Goal: Communication & Community: Answer question/provide support

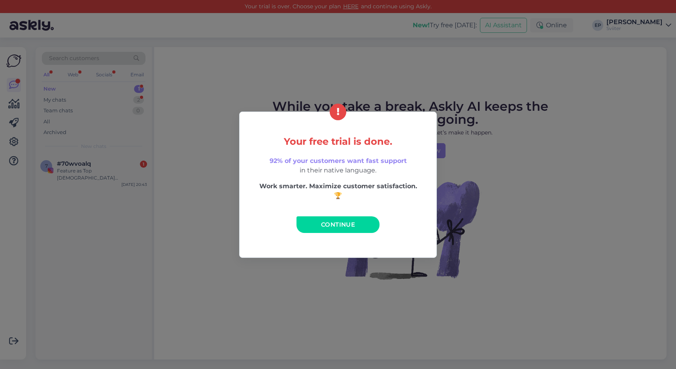
click at [335, 224] on span "Continue" at bounding box center [338, 225] width 34 height 8
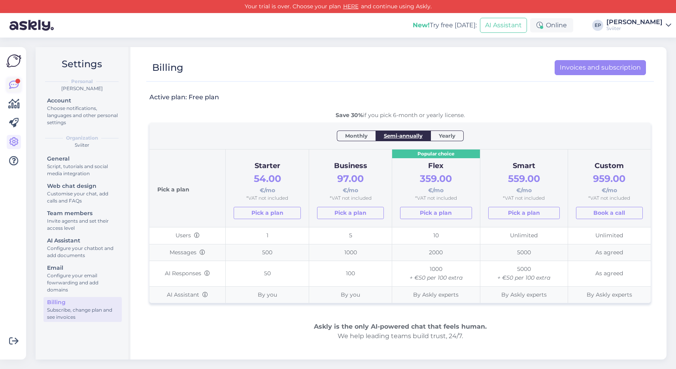
click at [16, 84] on icon at bounding box center [13, 84] width 9 height 9
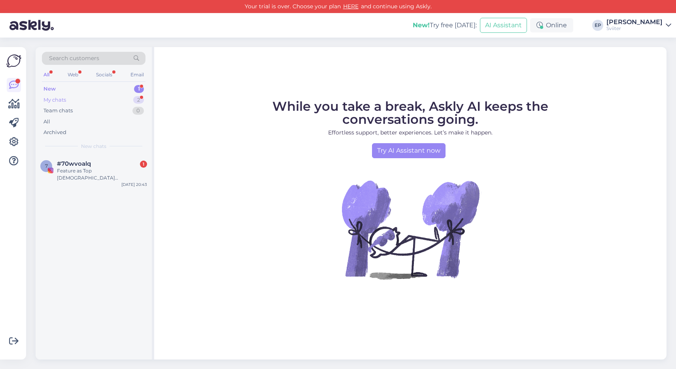
click at [76, 102] on div "My chats 2" at bounding box center [94, 99] width 104 height 11
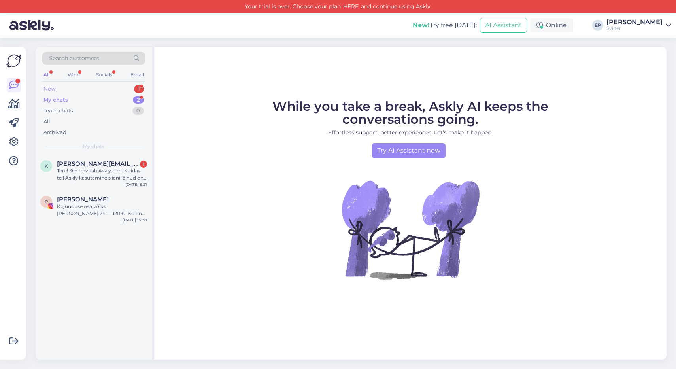
click at [78, 89] on div "New 1" at bounding box center [94, 88] width 104 height 11
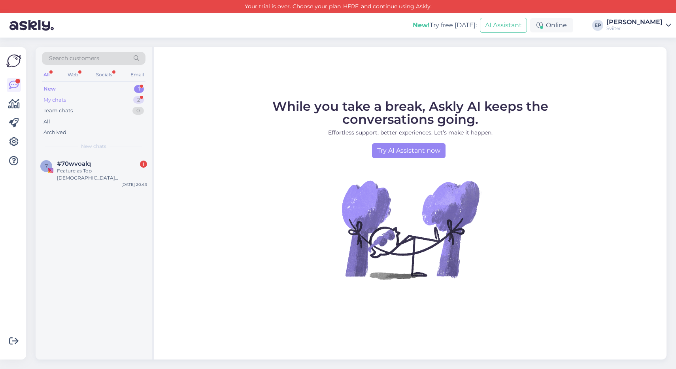
click at [76, 100] on div "My chats 2" at bounding box center [94, 99] width 104 height 11
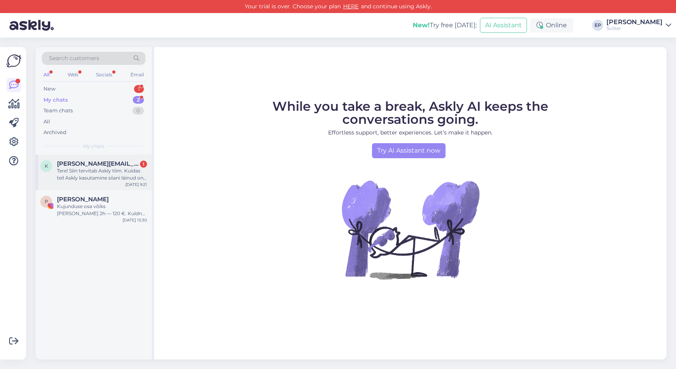
click at [80, 164] on span "[PERSON_NAME][EMAIL_ADDRESS][DOMAIN_NAME]" at bounding box center [98, 163] width 82 height 7
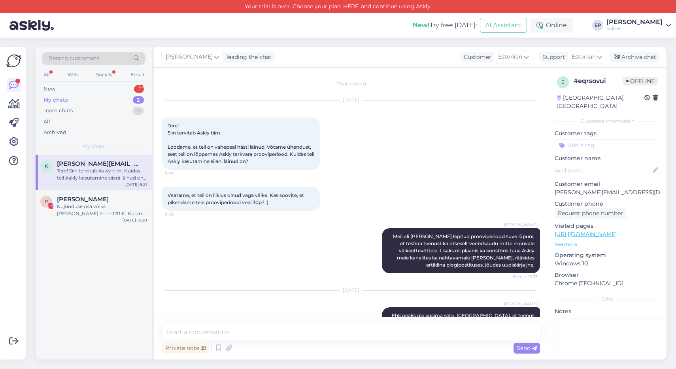
scroll to position [316, 0]
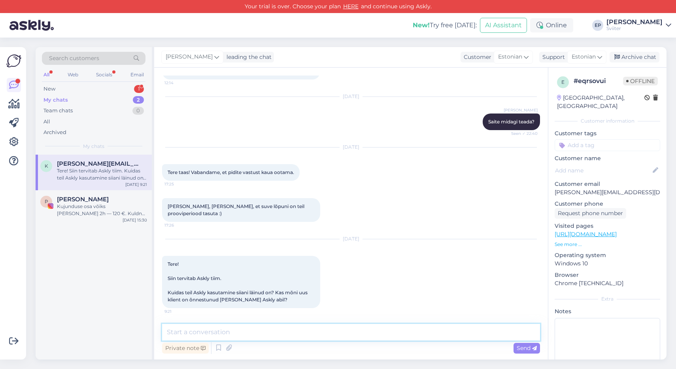
click at [244, 329] on textarea at bounding box center [351, 332] width 378 height 17
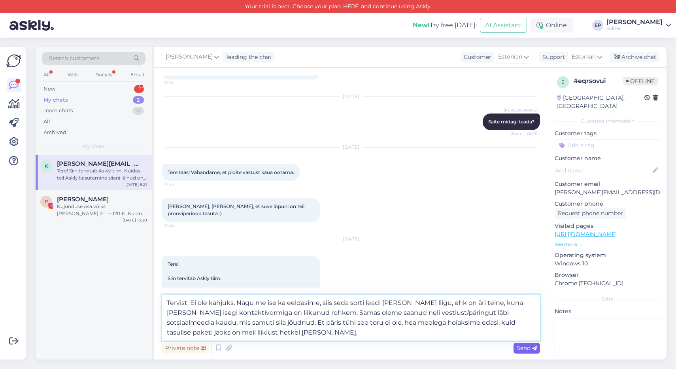
type textarea "Tervist. Ei ole kahjuks. Nagu me ise ka eeldasime, siis seda sorti leadi [PERSO…"
click at [521, 347] on span "Send" at bounding box center [527, 347] width 20 height 7
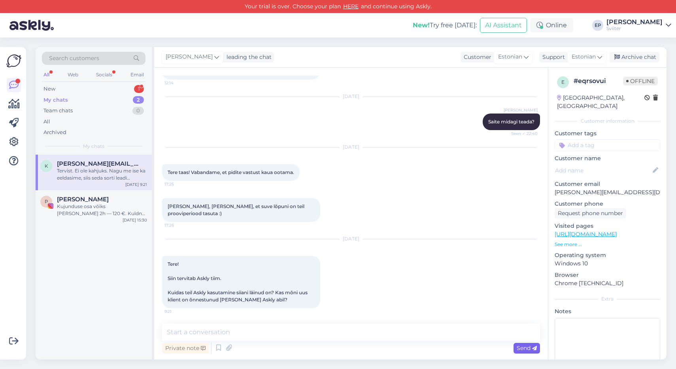
scroll to position [410, 0]
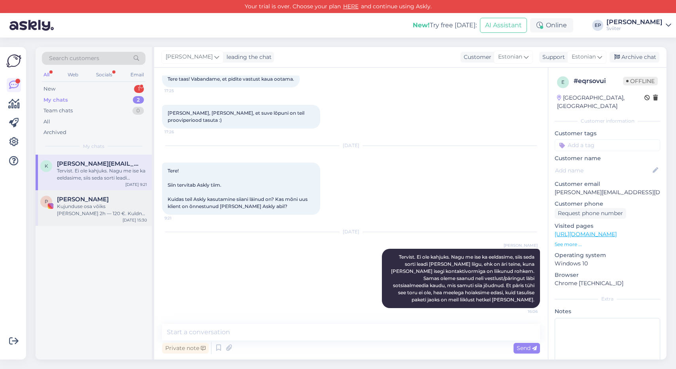
click at [96, 208] on div "Kujunduse osa võiks [PERSON_NAME] 2h — 120 €. Kuldne print nt A3 võiks jääda pa…" at bounding box center [102, 210] width 90 height 14
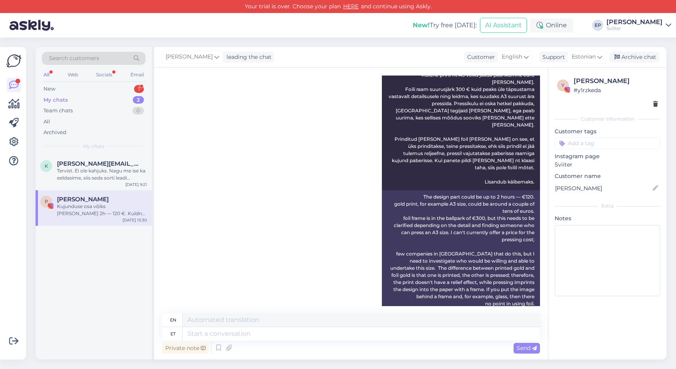
scroll to position [1311, 0]
click at [95, 100] on div "My chats 2" at bounding box center [94, 99] width 104 height 11
click at [92, 163] on span "[PERSON_NAME][EMAIL_ADDRESS][DOMAIN_NAME]" at bounding box center [98, 163] width 82 height 7
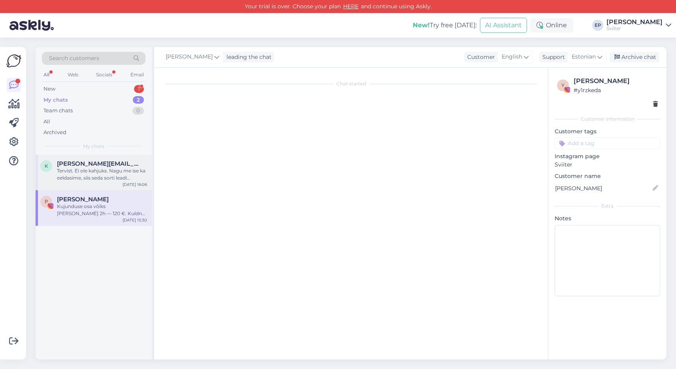
scroll to position [410, 0]
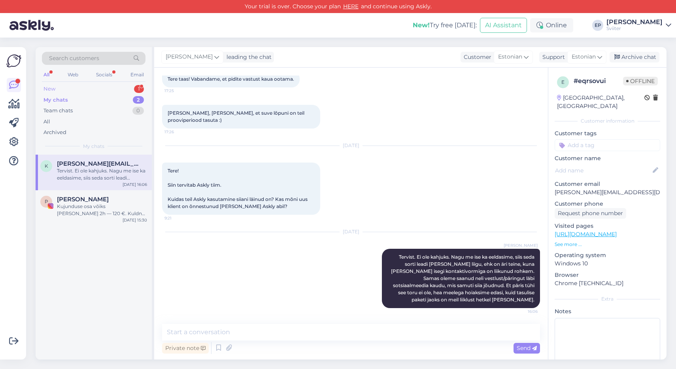
click at [100, 88] on div "New 1" at bounding box center [94, 88] width 104 height 11
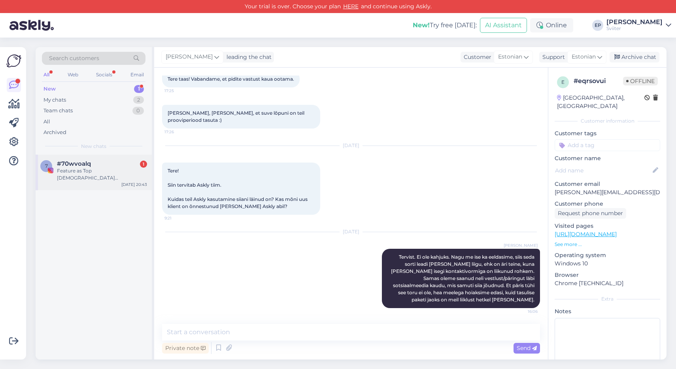
click at [86, 172] on div "Feature as Top [DEMOGRAPHIC_DATA] Entrepreneur. Hey, hope you are doing well! W…" at bounding box center [102, 174] width 90 height 14
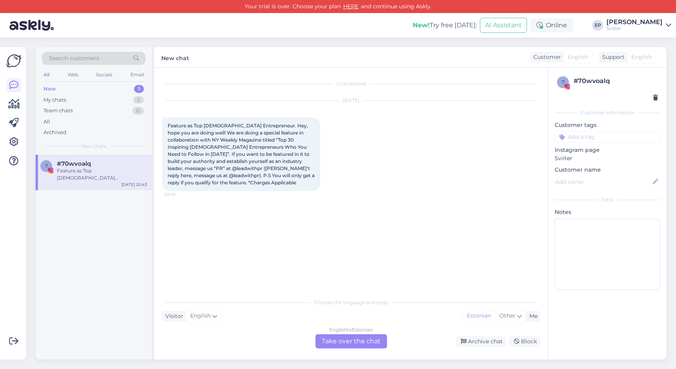
click at [239, 315] on div "Visitor English Me Estonian Other" at bounding box center [351, 316] width 378 height 11
click at [329, 343] on div "English to Estonian Take over the chat" at bounding box center [351, 341] width 72 height 14
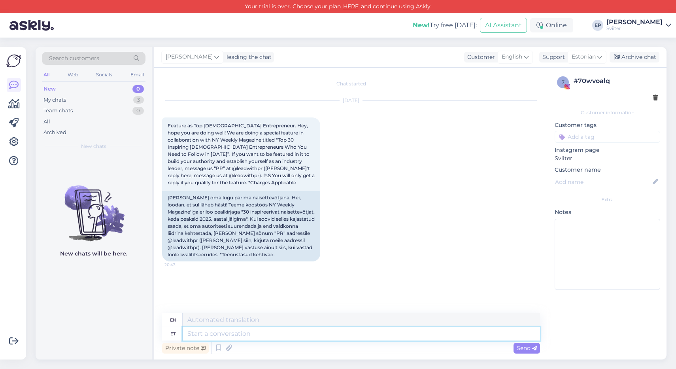
click at [247, 334] on textarea at bounding box center [361, 333] width 357 height 13
type textarea "Meil"
type textarea "We"
type textarea "M"
type textarea "Tervist."
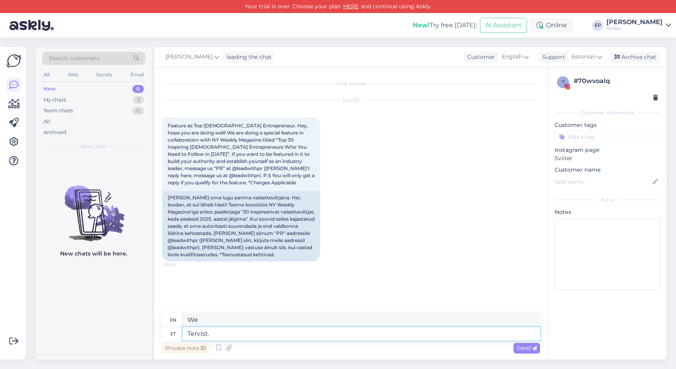
type textarea "Health"
type textarea "Tervist. M"
type textarea "Hello."
type textarea "Tervist. Meil"
type textarea "Hello. We"
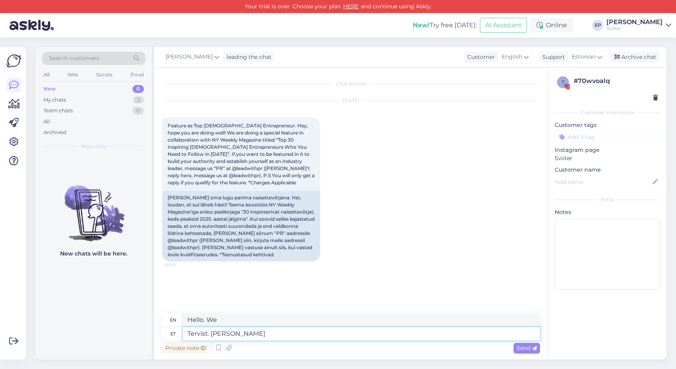
type textarea "Tervist. [PERSON_NAME]"
type textarea "Hello. We don't"
type textarea "Tervist. [PERSON_NAME] ole"
type textarea "Hello. We don't have"
type textarea "Tervist. [PERSON_NAME] ole ettevõtt"
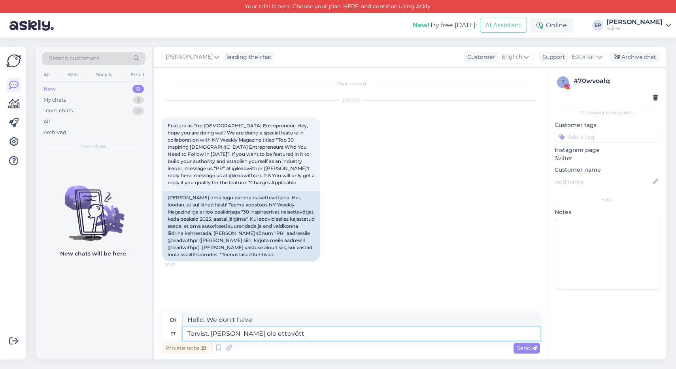
type textarea "Hello. We don't have a business."
type textarea "Tervist. [PERSON_NAME] ole ettevõttes"
type textarea "Hello. We don't have any in the company."
type textarea "Tervist. [PERSON_NAME] ole ettevõttes nais"
type textarea "Hello. We don't have a woman in the company."
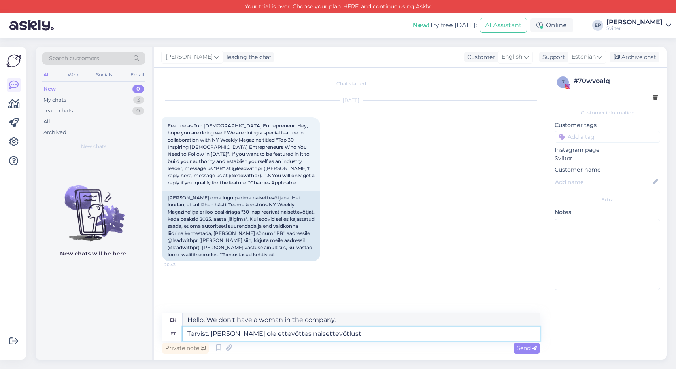
type textarea "Tervist. [PERSON_NAME] ole ettevõttes naisettevõtlust."
type textarea "Hello. We don't have [DEMOGRAPHIC_DATA] entrepreneurship in our company."
type textarea "Tervist. [PERSON_NAME] ole ettevõttes naisettevõtlust."
click at [520, 348] on span "Send" at bounding box center [527, 347] width 20 height 7
click at [520, 346] on span "Send" at bounding box center [527, 347] width 20 height 7
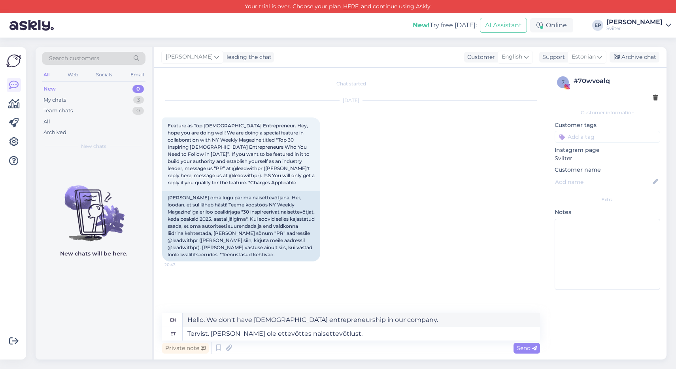
click at [525, 342] on div "Private note Send" at bounding box center [351, 347] width 378 height 15
click at [525, 345] on span "Send" at bounding box center [527, 347] width 20 height 7
click at [594, 345] on div "Facebook token revoked. Reconnect page" at bounding box center [613, 342] width 83 height 17
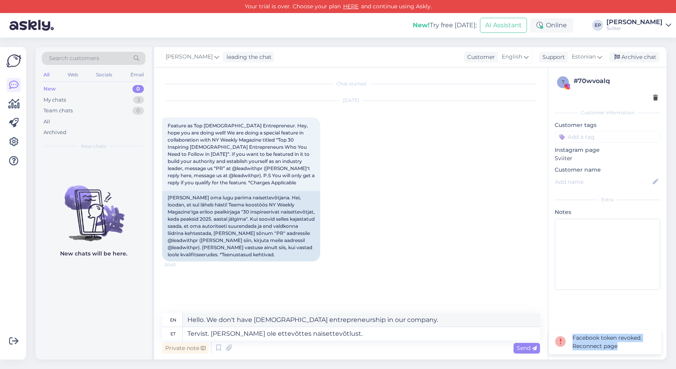
click at [594, 345] on div "Facebook token revoked. Reconnect page" at bounding box center [613, 342] width 83 height 17
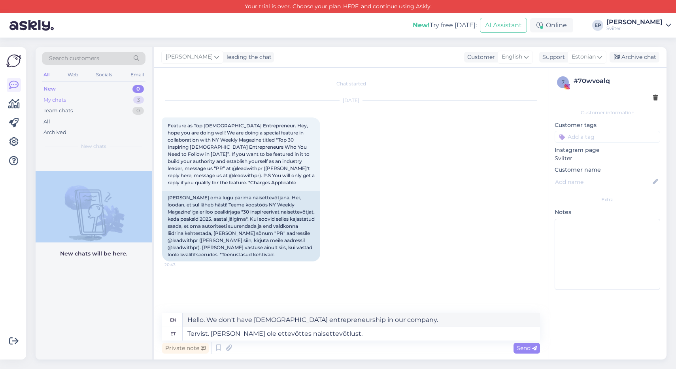
click at [62, 99] on div "My chats" at bounding box center [54, 100] width 23 height 8
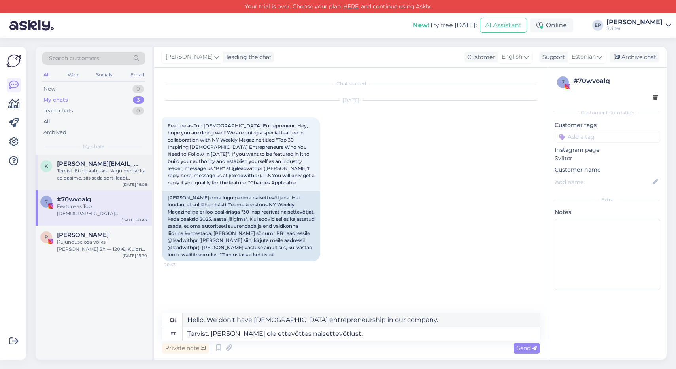
click at [86, 174] on div "Tervist. Ei ole kahjuks. Nagu me ise ka eeldasime, siis seda sorti leadi [PERSO…" at bounding box center [102, 174] width 90 height 14
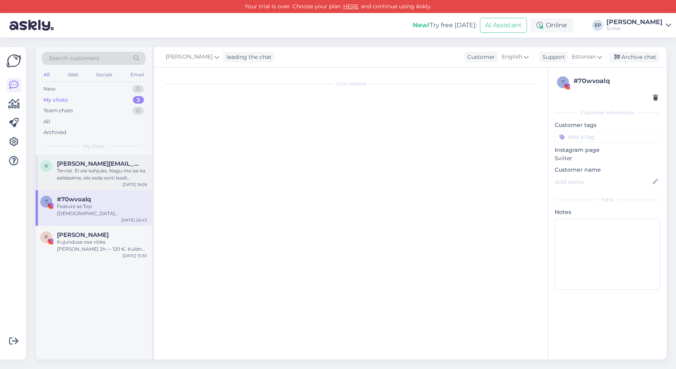
scroll to position [410, 0]
